Goal: Book appointment/travel/reservation

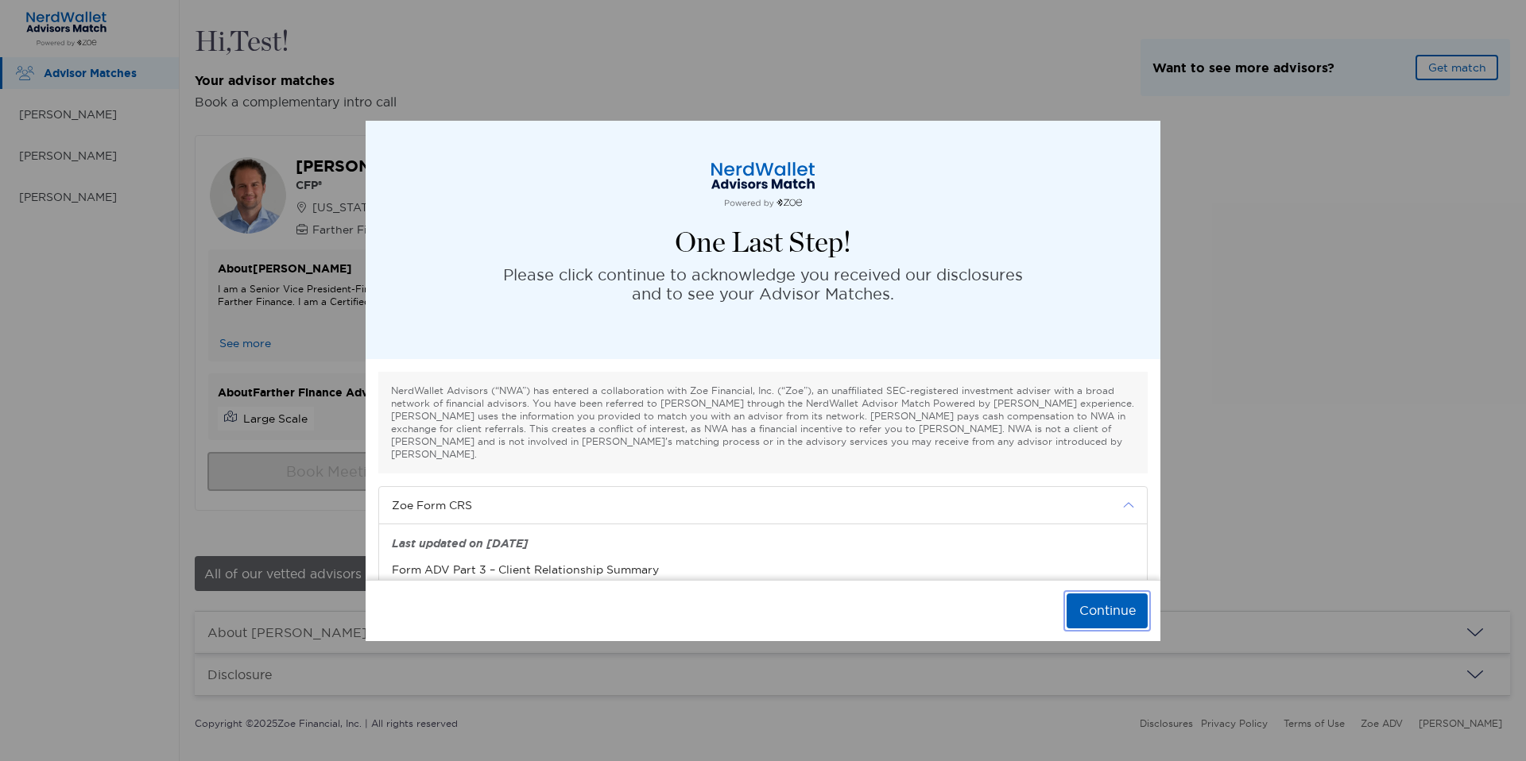
click at [1113, 617] on button "Continue" at bounding box center [1107, 611] width 81 height 35
